Goal: Task Accomplishment & Management: Use online tool/utility

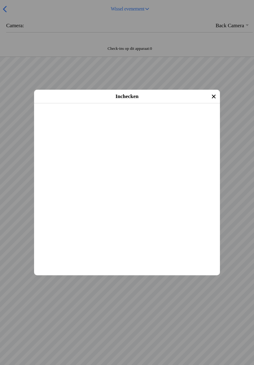
click at [140, 119] on span "Inchecken" at bounding box center [127, 112] width 175 height 14
click at [145, 119] on span "Inchecken" at bounding box center [127, 112] width 175 height 14
click at [0, 0] on slot "Inchecken" at bounding box center [0, 0] width 0 height 0
click at [145, 119] on span "Inchecken" at bounding box center [127, 112] width 175 height 14
click at [0, 0] on slot "Inchecken" at bounding box center [0, 0] width 0 height 0
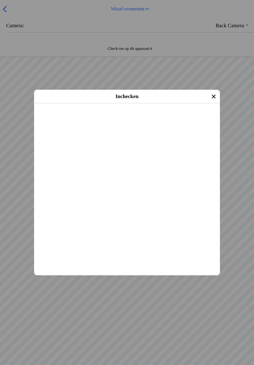
click at [0, 0] on slot "Inchecken" at bounding box center [0, 0] width 0 height 0
click at [113, 119] on span "Inchecken" at bounding box center [127, 112] width 175 height 14
click at [114, 119] on span "Inchecken" at bounding box center [127, 112] width 175 height 14
click at [0, 0] on slot "Inchecken" at bounding box center [0, 0] width 0 height 0
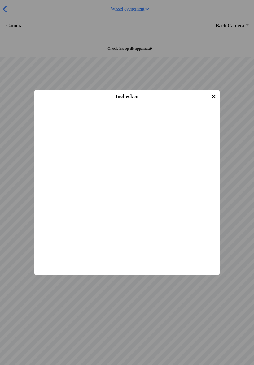
click at [0, 0] on slot "Inchecken" at bounding box center [0, 0] width 0 height 0
click at [139, 119] on span "Inchecken" at bounding box center [127, 112] width 175 height 14
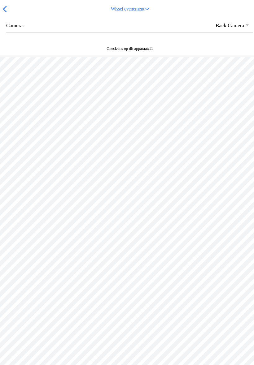
click at [227, 32] on button "button" at bounding box center [129, 25] width 247 height 13
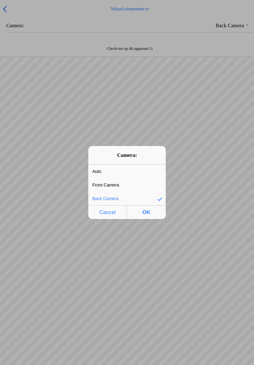
click at [108, 209] on span "Cancel" at bounding box center [107, 212] width 35 height 13
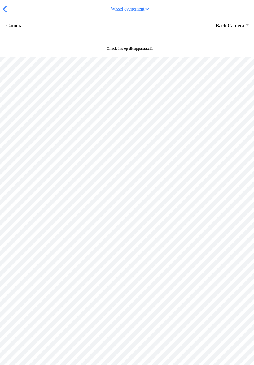
click at [9, 14] on button "Wissel evenement" at bounding box center [130, 9] width 243 height 14
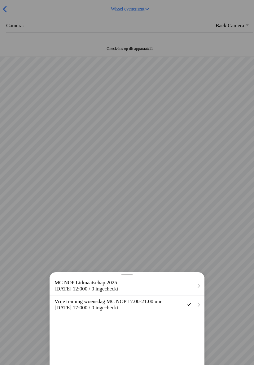
click at [85, 311] on span "[DATE] 17:00" at bounding box center [70, 308] width 30 height 6
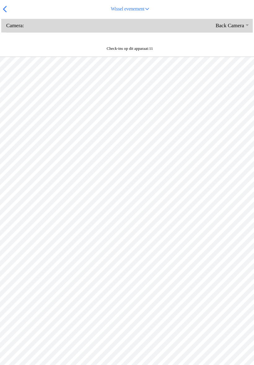
click at [20, 32] on button "button" at bounding box center [129, 25] width 247 height 13
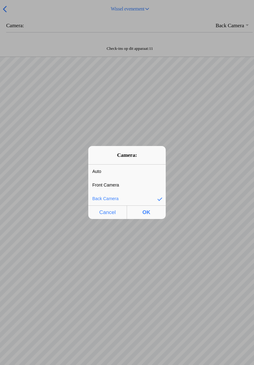
click at [152, 210] on span "OK" at bounding box center [146, 212] width 35 height 13
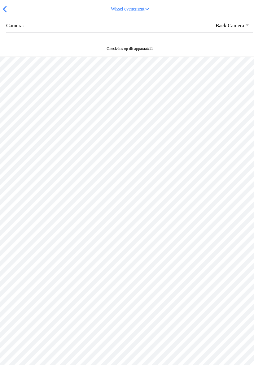
click at [0, 0] on slot "Wissel evenement" at bounding box center [0, 0] width 0 height 0
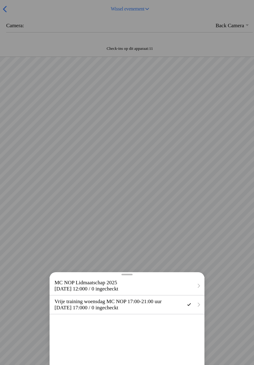
click at [97, 305] on h2 "Vrije training woensdag MC NOP 17:00-21:00 uur" at bounding box center [119, 302] width 128 height 6
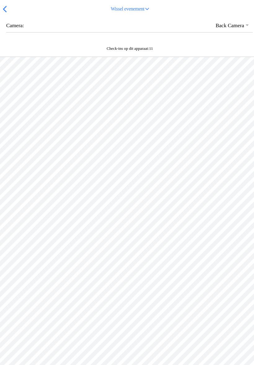
click at [154, 256] on div at bounding box center [127, 226] width 254 height 338
click at [15, 32] on button "button" at bounding box center [129, 25] width 247 height 13
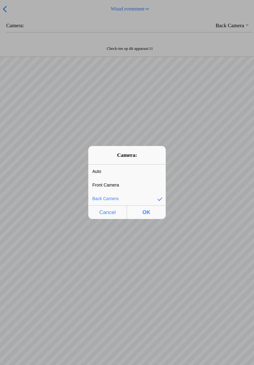
click at [123, 185] on div "Front Camera" at bounding box center [122, 185] width 68 height 13
click at [147, 211] on span "OK" at bounding box center [146, 212] width 35 height 13
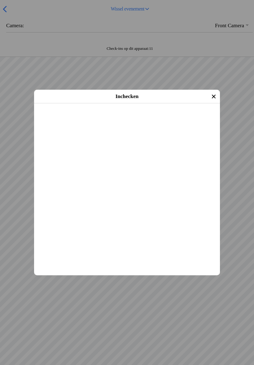
click at [0, 0] on slot "Inchecken" at bounding box center [0, 0] width 0 height 0
click at [124, 119] on span "Inchecken" at bounding box center [127, 112] width 175 height 14
click at [0, 0] on slot "Inchecken" at bounding box center [0, 0] width 0 height 0
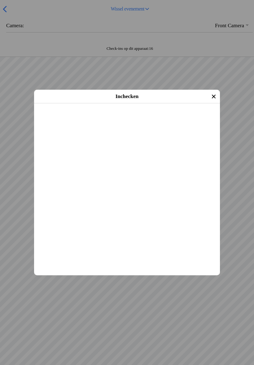
click at [140, 119] on span "Inchecken" at bounding box center [127, 112] width 175 height 14
click at [133, 103] on main "[PERSON_NAME] te Raa [DATE] (43 jaar oud) Cross Evenement: Vrije training woens…" at bounding box center [127, 103] width 186 height 0
click at [165, 119] on span "Inchecken" at bounding box center [127, 112] width 175 height 14
click at [0, 0] on slot "Inchecken" at bounding box center [0, 0] width 0 height 0
click at [140, 119] on span "Inchecken" at bounding box center [127, 112] width 175 height 14
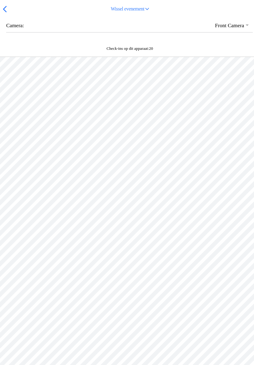
click at [189, 273] on div at bounding box center [127, 226] width 254 height 338
click at [207, 280] on div at bounding box center [127, 226] width 254 height 338
click at [197, 275] on div at bounding box center [127, 226] width 254 height 338
click at [8, 8] on div "Wissel evenement" at bounding box center [127, 9] width 254 height 18
click at [26, 32] on button "button" at bounding box center [129, 25] width 247 height 13
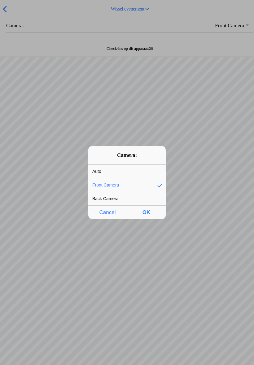
click at [154, 214] on span "OK" at bounding box center [146, 212] width 35 height 13
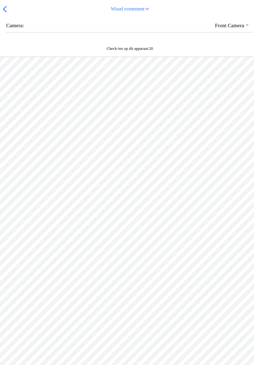
click at [9, 32] on button "button" at bounding box center [129, 25] width 247 height 13
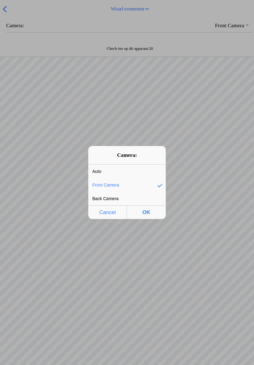
click at [130, 180] on div "Front Camera" at bounding box center [122, 185] width 68 height 13
click at [150, 210] on span "OK" at bounding box center [146, 212] width 35 height 13
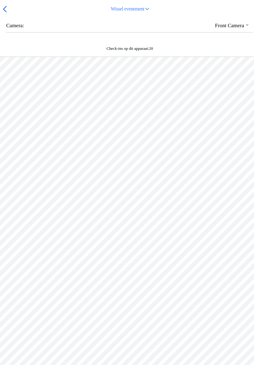
click at [3, 14] on span "button" at bounding box center [4, 9] width 7 height 10
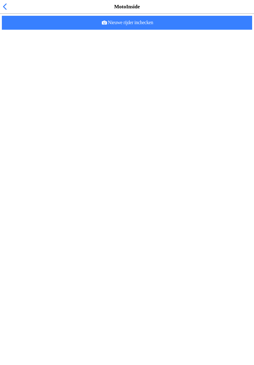
click at [165, 30] on span "Nieuwe rijder inchecken" at bounding box center [127, 23] width 240 height 14
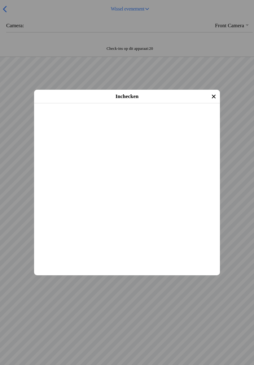
click at [168, 103] on main "[PERSON_NAME] [DATE] (30 jaar oud) Cross Evenement: Vrije training woensdag MC …" at bounding box center [127, 103] width 186 height 0
click at [185, 119] on span "Inchecken" at bounding box center [127, 112] width 175 height 14
click at [183, 103] on main "[PERSON_NAME] te Brake [DATE] (14 jaar oud) Cross Evenement: Vrije training woe…" at bounding box center [127, 103] width 186 height 0
click at [170, 119] on span "Inchecken" at bounding box center [127, 112] width 175 height 14
click at [137, 119] on span "Inchecken" at bounding box center [127, 112] width 175 height 14
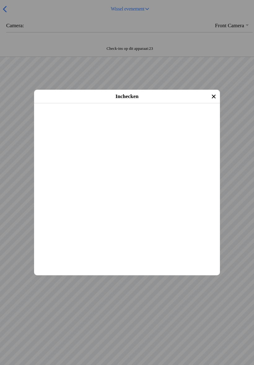
click at [0, 0] on slot "Inchecken" at bounding box center [0, 0] width 0 height 0
click at [214, 94] on icon "close" at bounding box center [214, 97] width 10 height 10
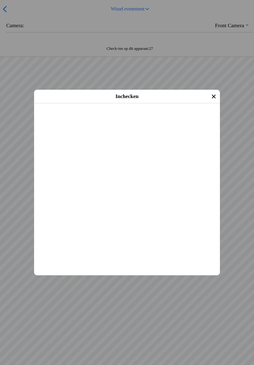
click at [139, 119] on span "Inchecken" at bounding box center [127, 112] width 175 height 14
click at [153, 119] on span "Inchecken" at bounding box center [127, 112] width 175 height 14
click at [173, 119] on span "Inchecken" at bounding box center [127, 112] width 175 height 14
click at [162, 119] on span "Inchecken" at bounding box center [127, 112] width 175 height 14
click at [149, 119] on span "Inchecken" at bounding box center [127, 112] width 175 height 14
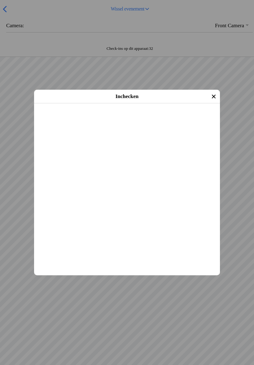
click at [160, 119] on span "Inchecken" at bounding box center [127, 112] width 175 height 14
click at [142, 119] on span "Inchecken" at bounding box center [127, 112] width 175 height 14
click at [150, 119] on span "Inchecken" at bounding box center [127, 112] width 175 height 14
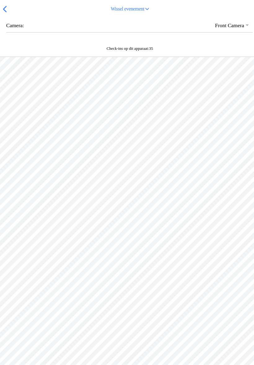
click at [25, 32] on button "button" at bounding box center [129, 25] width 247 height 13
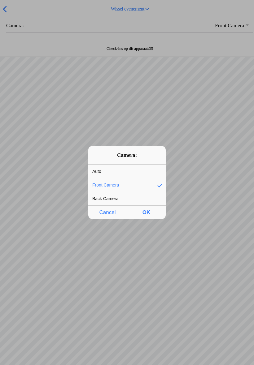
click at [148, 208] on span "OK" at bounding box center [146, 212] width 35 height 13
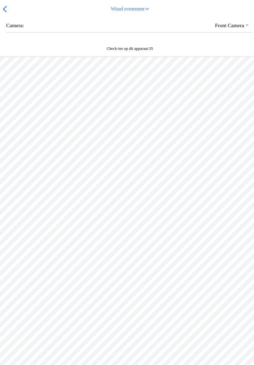
click at [228, 202] on div at bounding box center [127, 226] width 254 height 338
click at [231, 205] on div at bounding box center [127, 226] width 254 height 338
click at [150, 57] on div "Check-ins op dit apparaat: 35" at bounding box center [127, 50] width 254 height 14
click at [164, 57] on div "Check-ins op dit apparaat: 35" at bounding box center [127, 50] width 254 height 14
click at [192, 42] on div "Camera: Auto Front Camera Back Camera" at bounding box center [126, 30] width 251 height 23
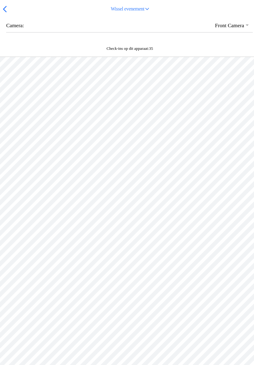
click at [239, 30] on button "button" at bounding box center [129, 25] width 247 height 13
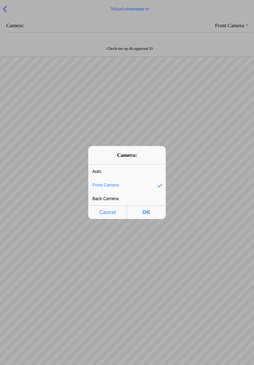
click at [151, 210] on span "OK" at bounding box center [146, 212] width 35 height 13
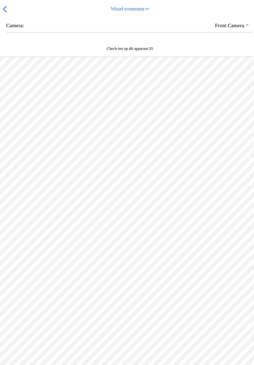
click at [207, 143] on div at bounding box center [127, 226] width 254 height 338
click at [235, 135] on div at bounding box center [127, 226] width 254 height 338
click at [233, 140] on div at bounding box center [127, 226] width 254 height 338
click at [209, 57] on div "Check-ins op dit apparaat: 35" at bounding box center [127, 50] width 254 height 14
click at [212, 51] on div "Check-ins op dit apparaat: 35" at bounding box center [129, 48] width 251 height 5
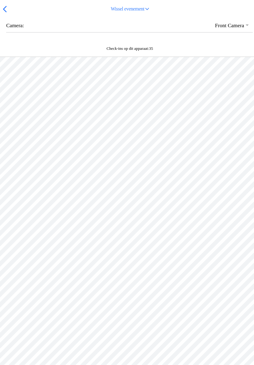
click at [196, 51] on div "Check-ins op dit apparaat: 35" at bounding box center [129, 48] width 251 height 5
click at [150, 51] on div "Check-ins op dit apparaat: 35" at bounding box center [127, 50] width 254 height 14
click at [121, 57] on div "Check-ins op dit apparaat: 35" at bounding box center [127, 50] width 254 height 14
click at [24, 32] on button "button" at bounding box center [129, 25] width 247 height 13
click at [7, 14] on span "button" at bounding box center [4, 9] width 7 height 10
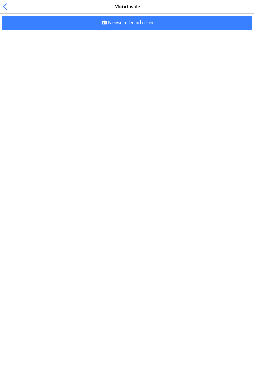
click at [174, 30] on span "Nieuwe rijder inchecken" at bounding box center [127, 23] width 240 height 14
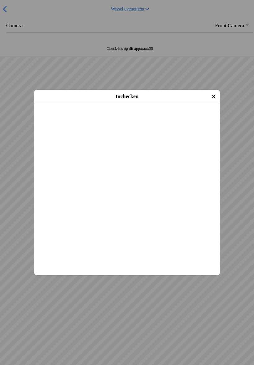
click at [156, 119] on span "Inchecken" at bounding box center [127, 112] width 175 height 14
click at [176, 119] on span "Inchecken" at bounding box center [127, 112] width 175 height 14
click at [149, 119] on span "Inchecken" at bounding box center [127, 112] width 175 height 14
click at [0, 0] on slot "Inchecken" at bounding box center [0, 0] width 0 height 0
